Goal: Check status: Check status

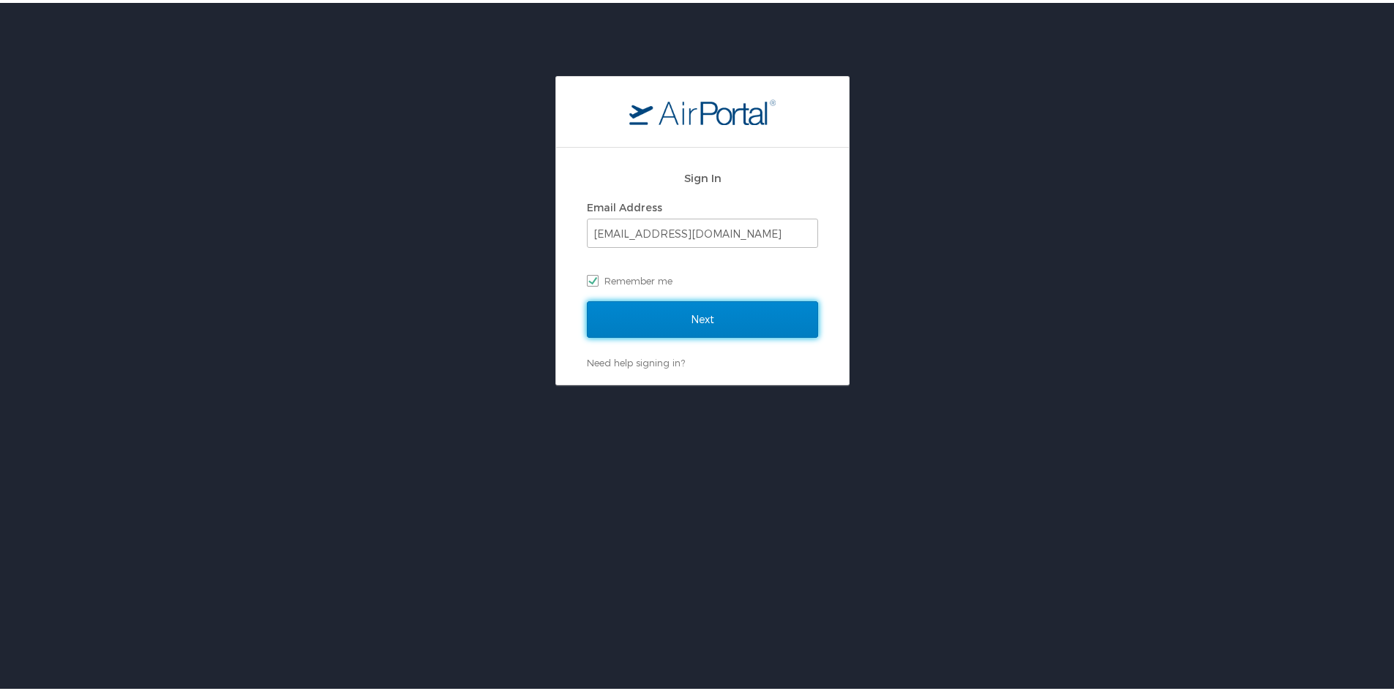
click at [642, 320] on input "Next" at bounding box center [702, 316] width 231 height 37
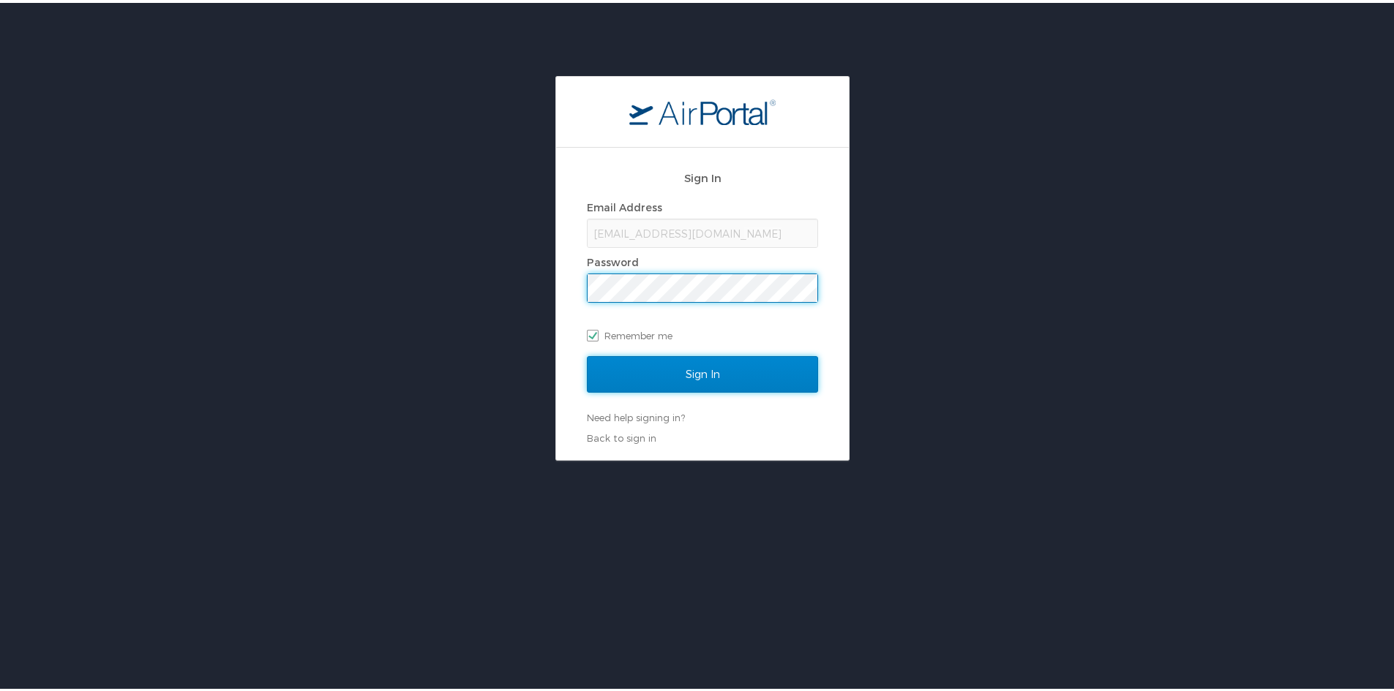
click at [649, 361] on input "Sign In" at bounding box center [702, 371] width 231 height 37
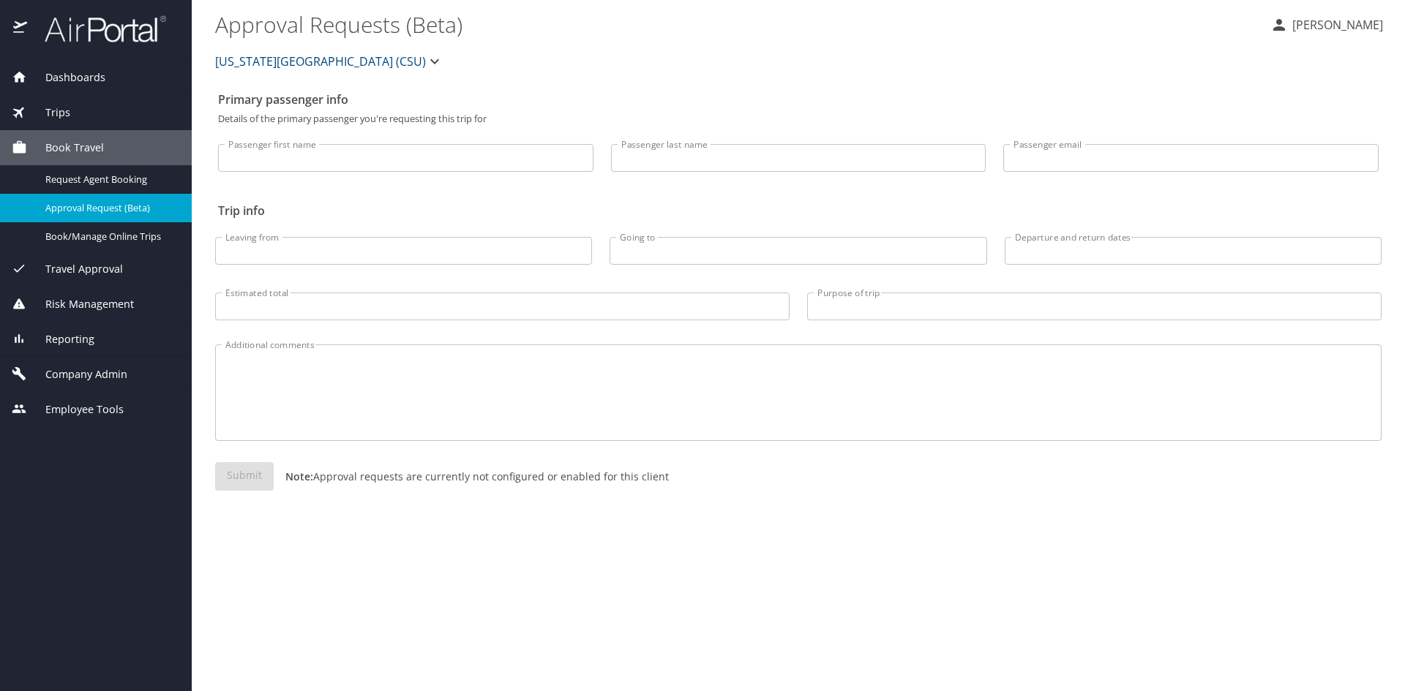
click at [135, 111] on div "Trips" at bounding box center [96, 113] width 168 height 16
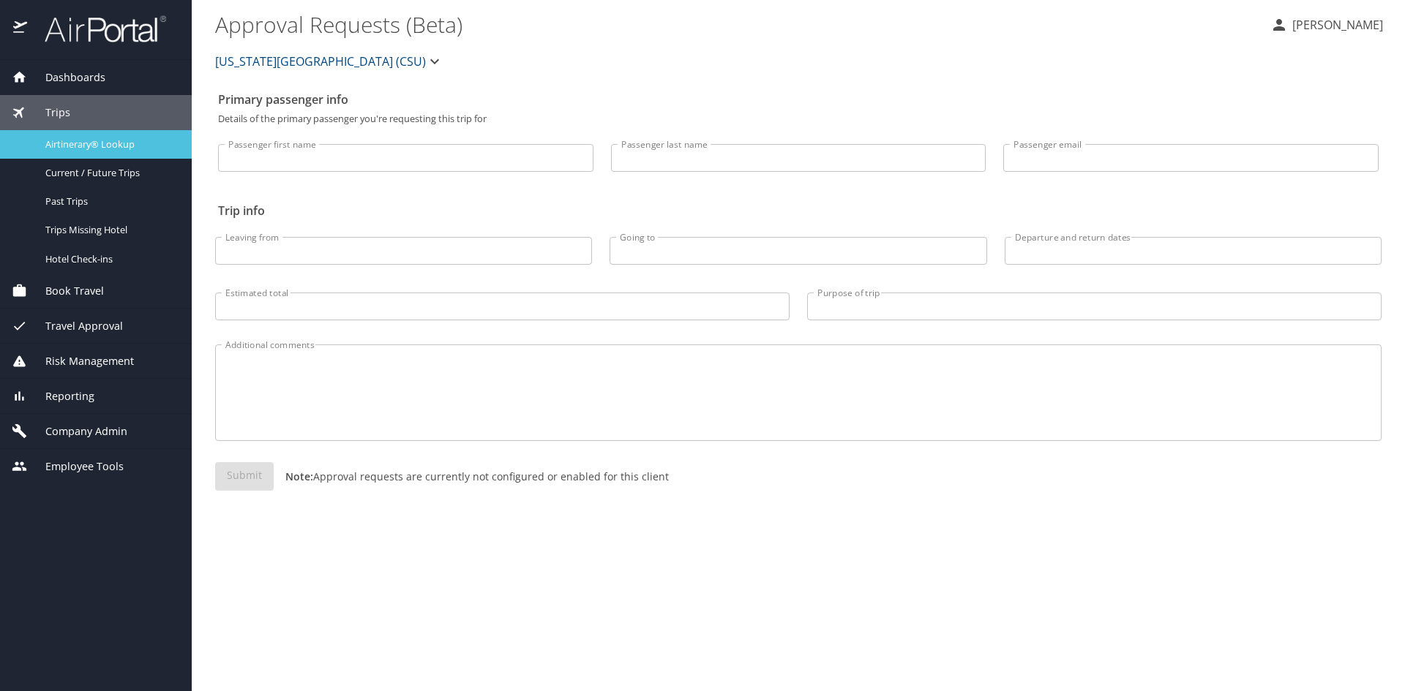
click at [103, 138] on span "Airtinerary® Lookup" at bounding box center [109, 145] width 129 height 14
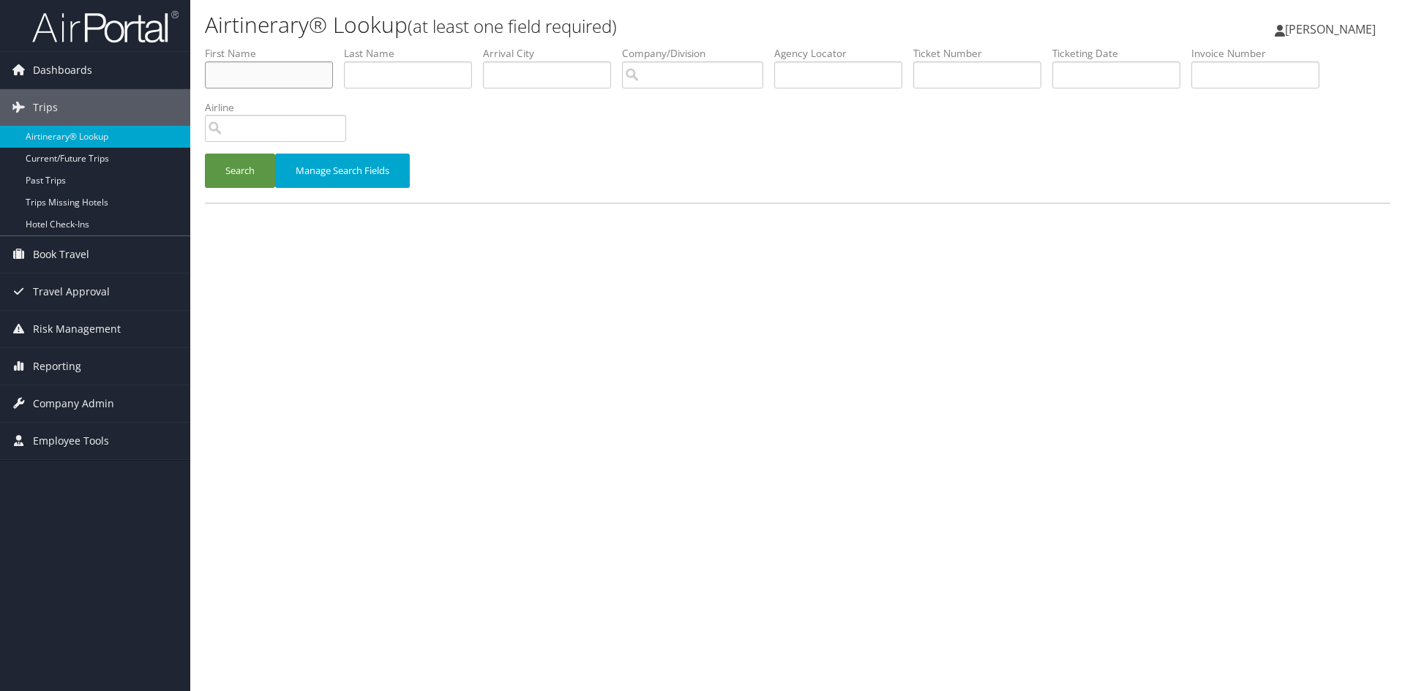
click at [227, 67] on input "text" at bounding box center [269, 74] width 128 height 27
type input "cynthia"
type input "martinez"
click at [222, 182] on button "Search" at bounding box center [240, 171] width 70 height 34
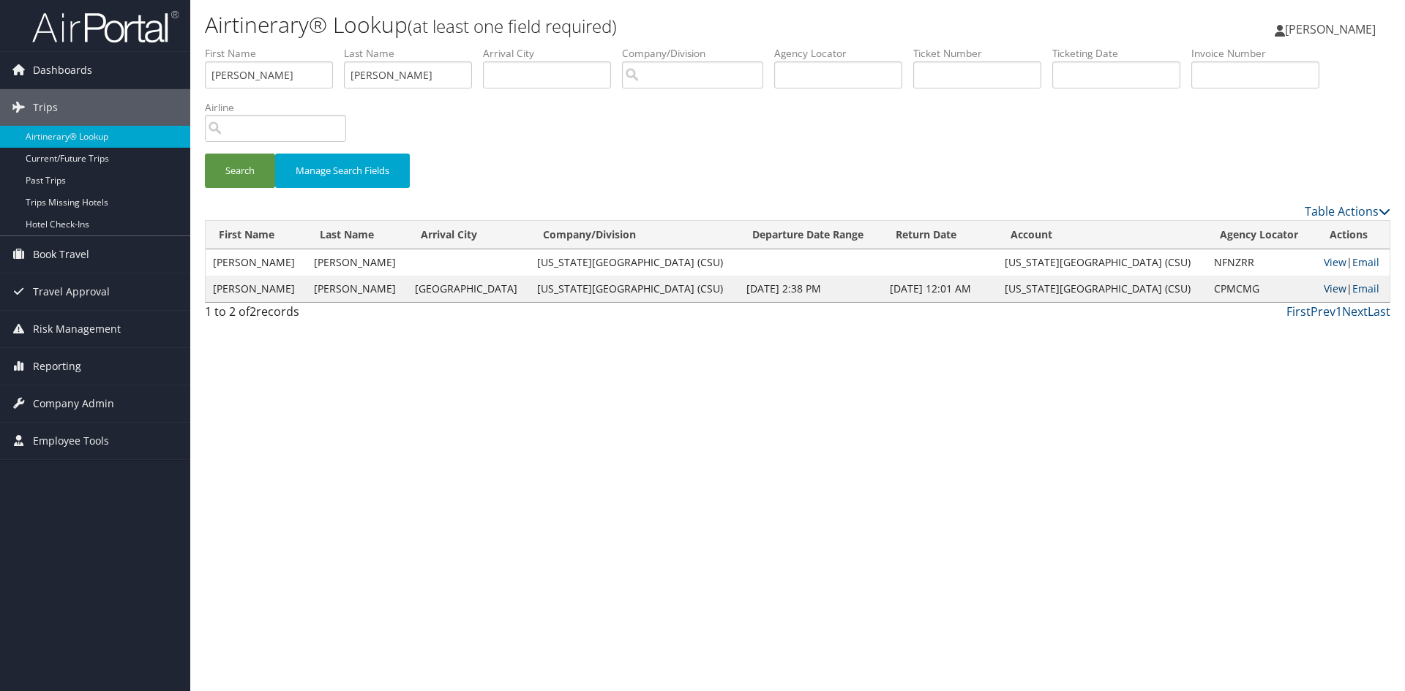
click at [1323, 288] on link "View" at bounding box center [1334, 289] width 23 height 14
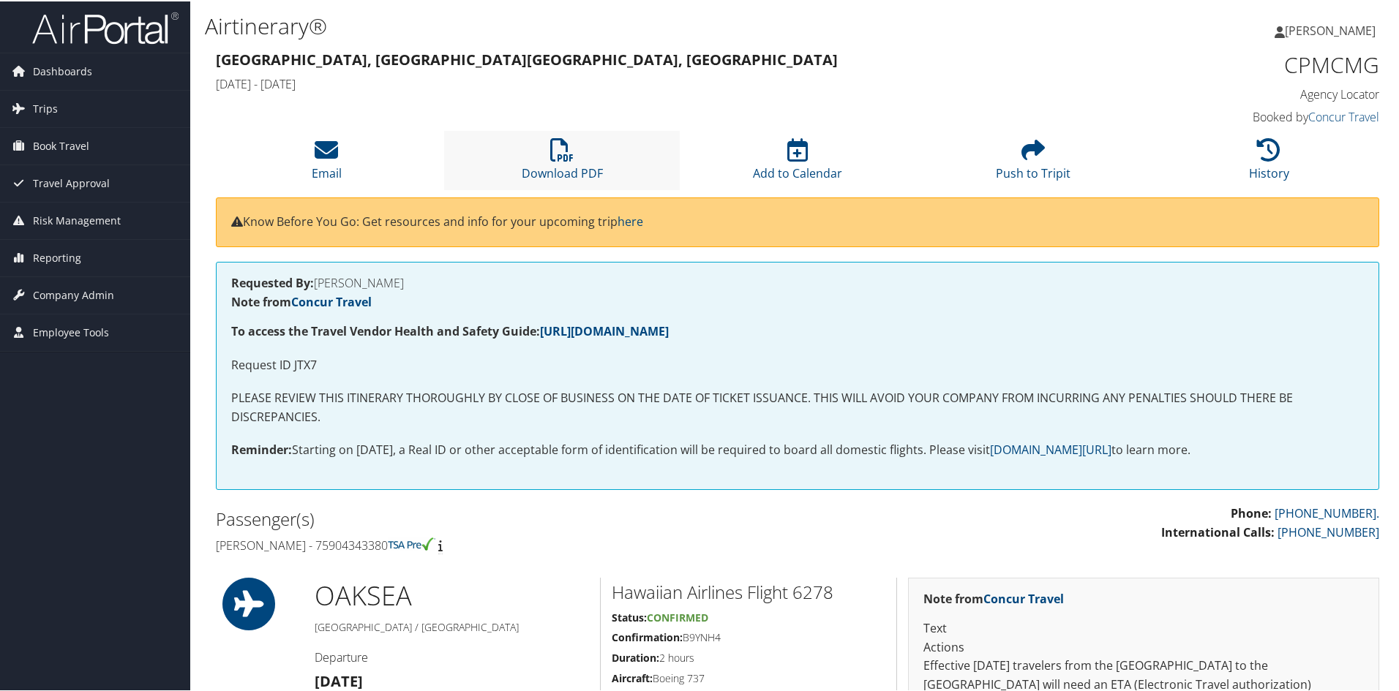
click at [545, 159] on li "Download PDF" at bounding box center [562, 158] width 236 height 59
